Goal: Information Seeking & Learning: Find specific fact

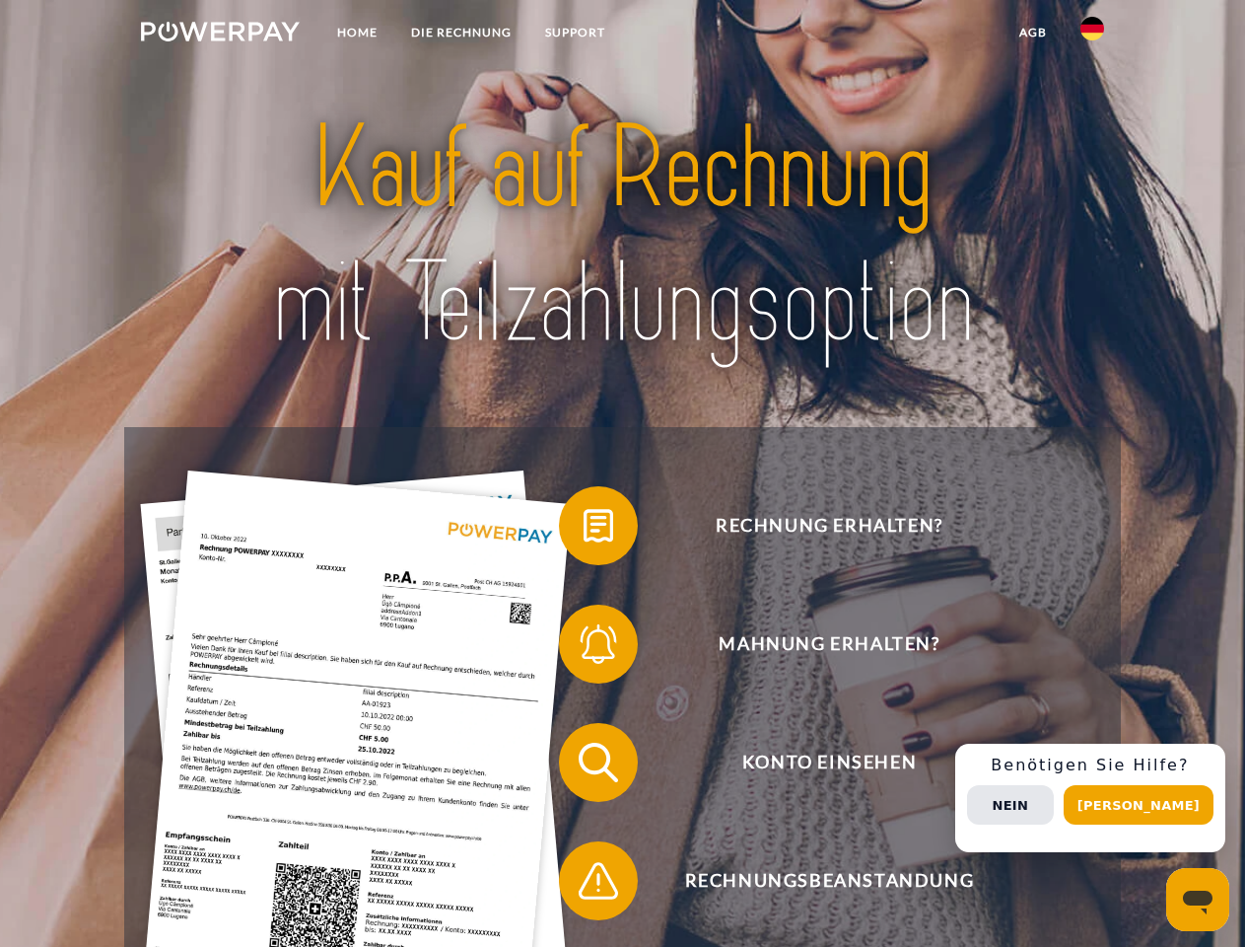
click at [220, 35] on img at bounding box center [220, 32] width 159 height 20
click at [1093, 35] on img at bounding box center [1093, 29] width 24 height 24
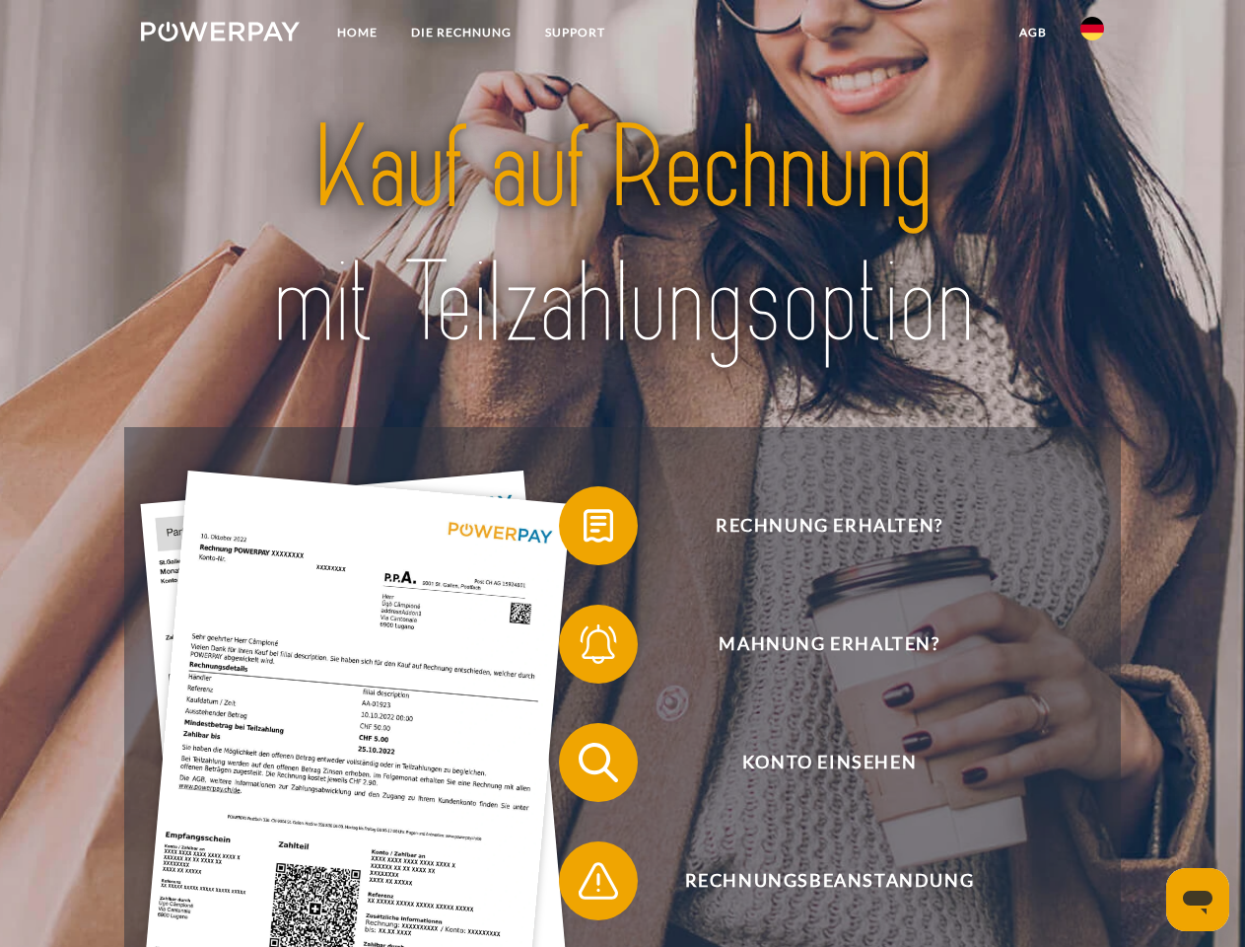
click at [1032, 33] on link "agb" at bounding box center [1033, 32] width 61 height 35
click at [584, 530] on span at bounding box center [569, 525] width 99 height 99
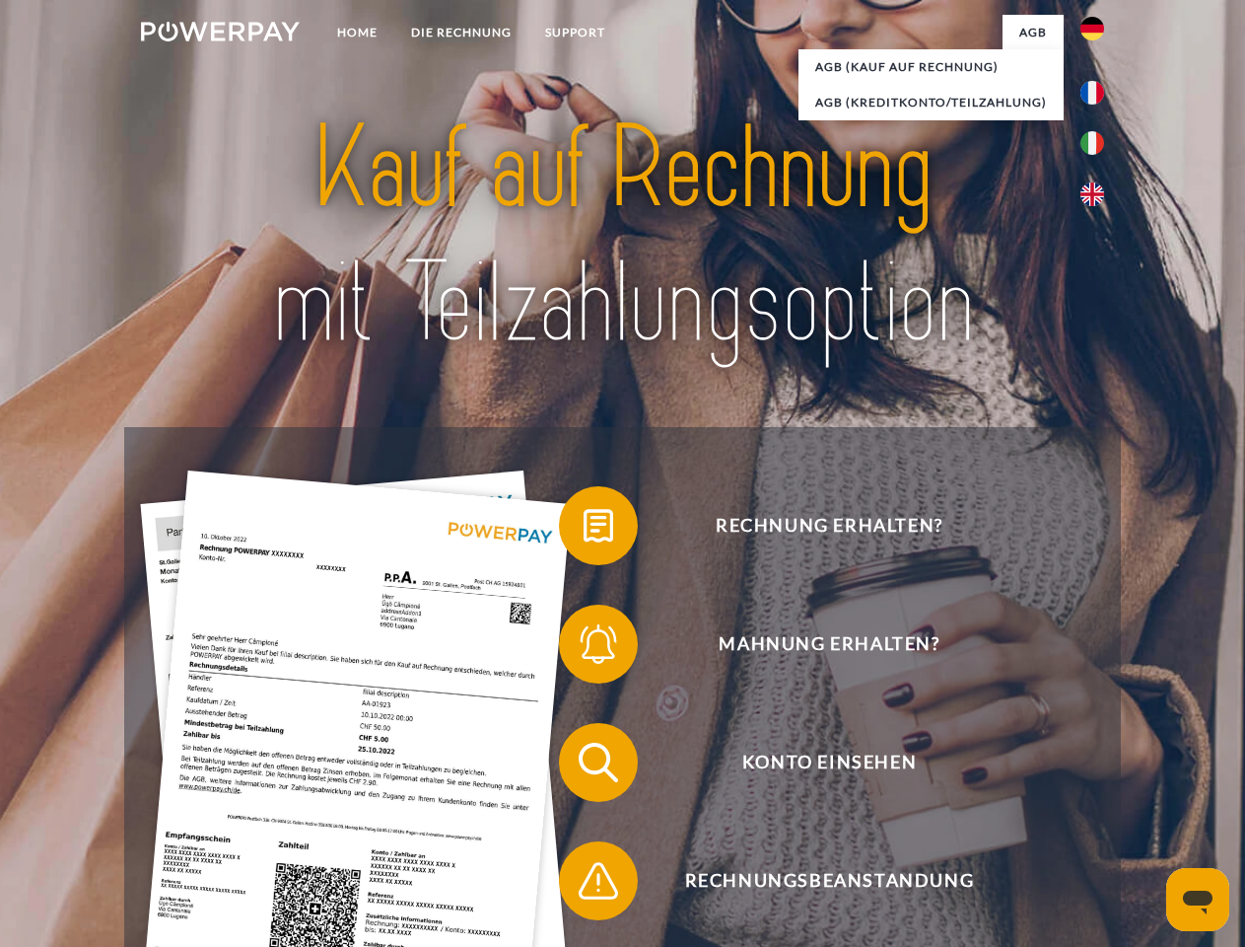
click at [584, 648] on div "Rechnung erhalten? Mahnung erhalten? Konto einsehen" at bounding box center [622, 821] width 996 height 789
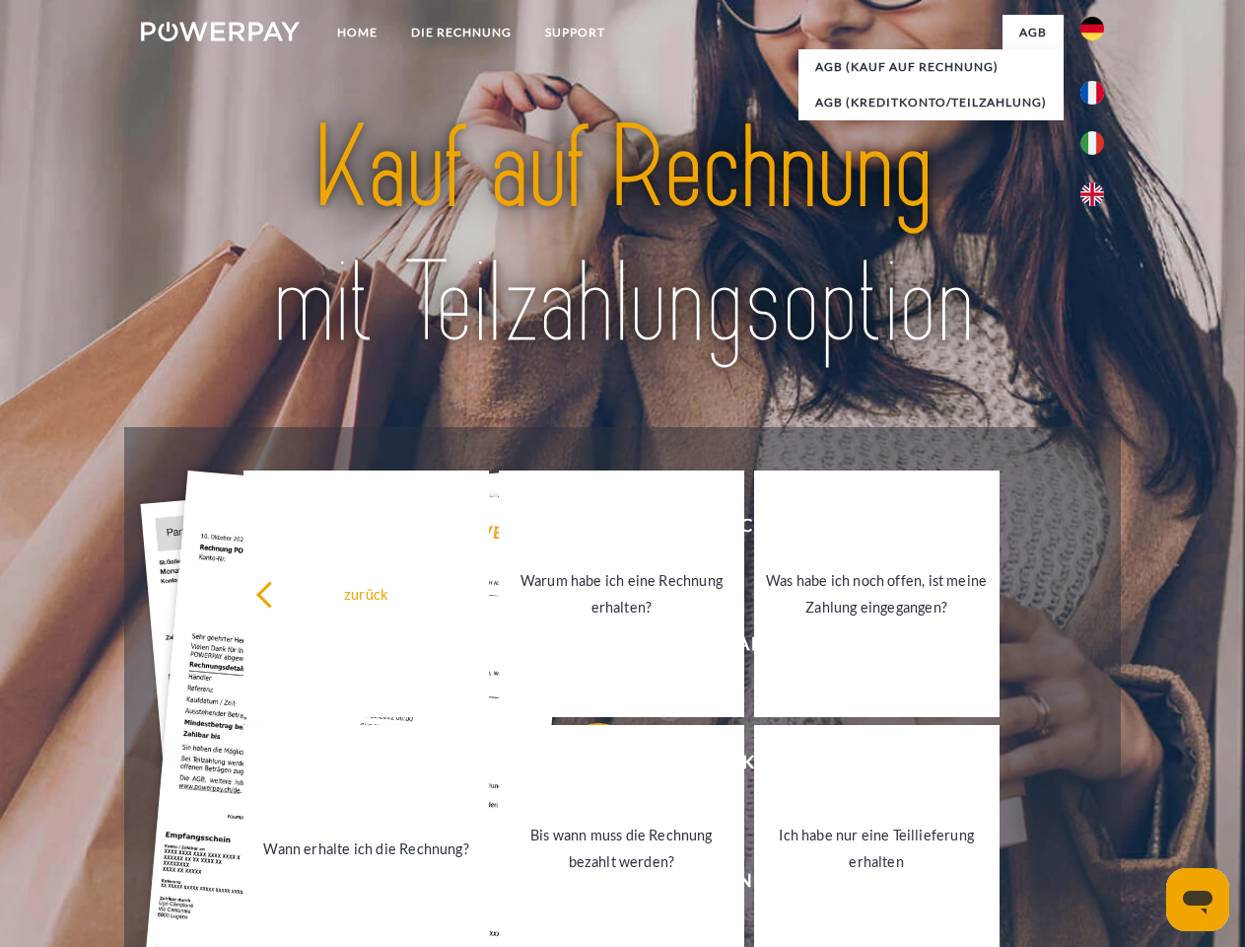
click at [584, 766] on link "Bis wann muss die Rechnung bezahlt werden?" at bounding box center [622, 848] width 246 height 247
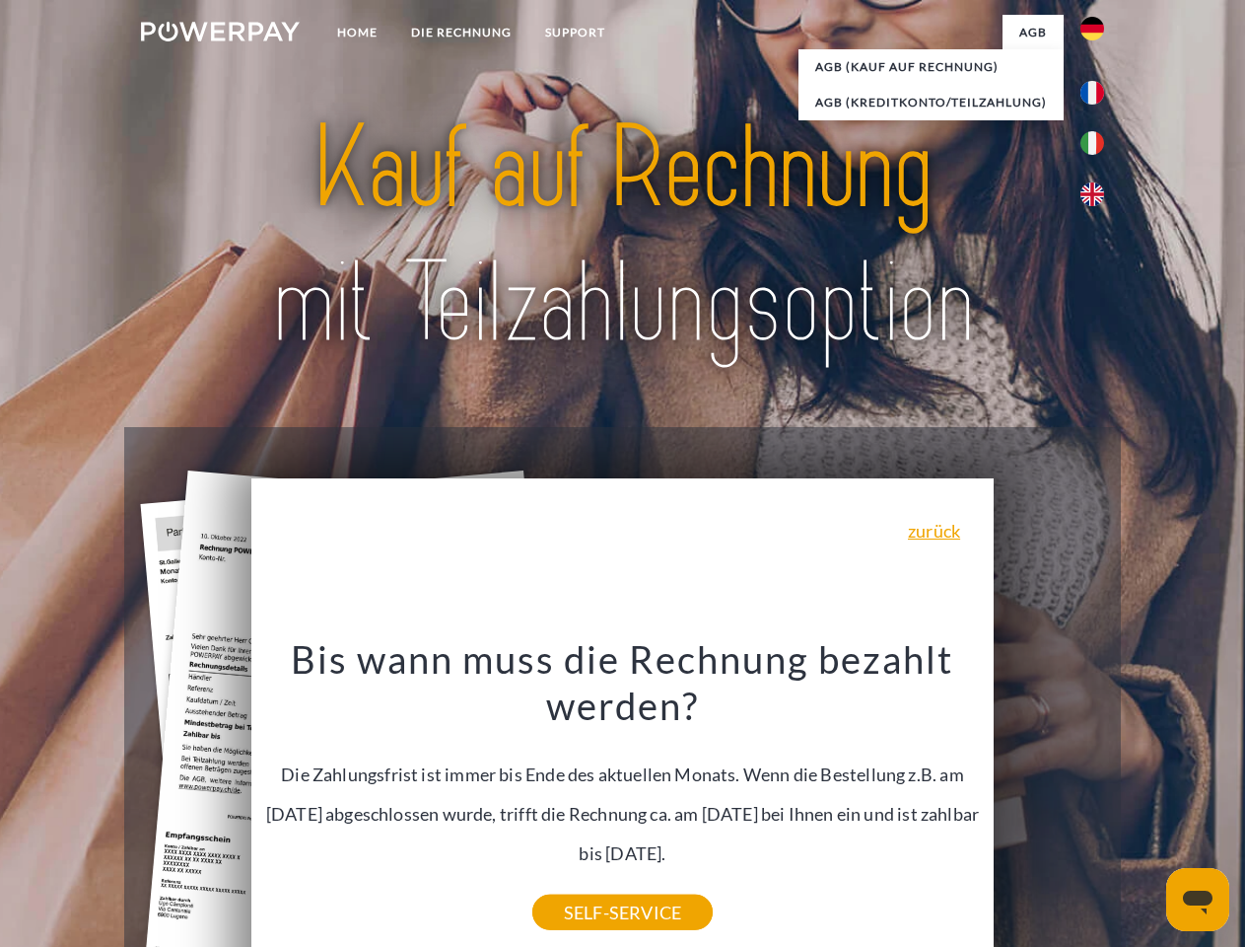
click at [1097, 798] on div "Rechnung erhalten? Mahnung erhalten? Konto einsehen" at bounding box center [622, 821] width 996 height 789
click at [1049, 802] on span "Konto einsehen" at bounding box center [829, 762] width 483 height 79
click at [1146, 805] on header "Home DIE RECHNUNG SUPPORT" at bounding box center [622, 681] width 1245 height 1362
